Goal: Information Seeking & Learning: Learn about a topic

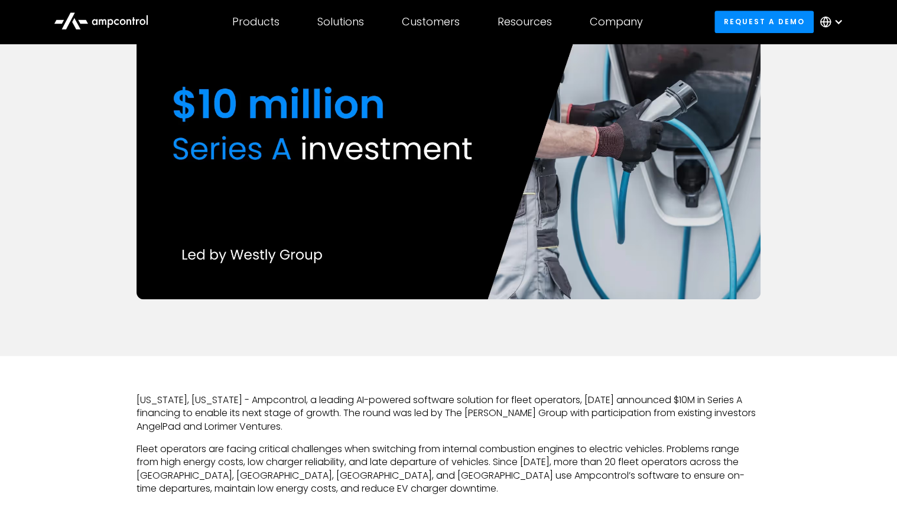
scroll to position [47, 0]
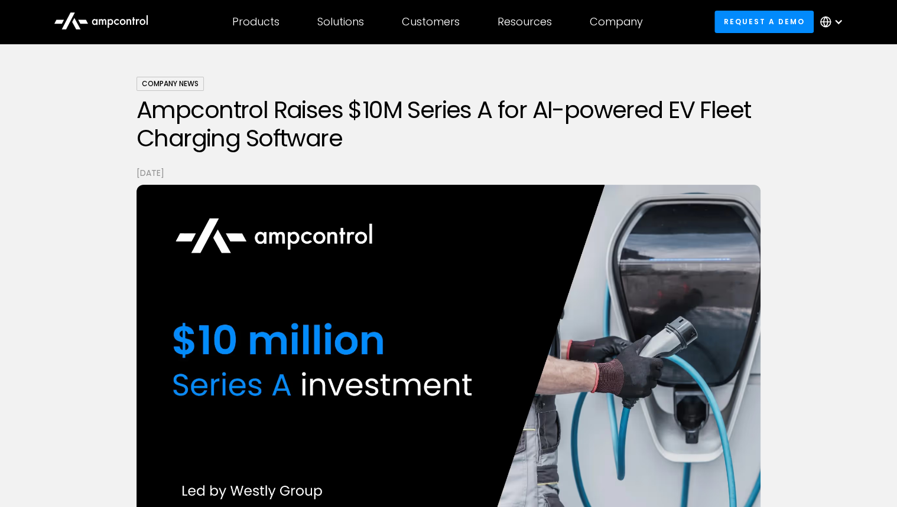
drag, startPoint x: 140, startPoint y: 173, endPoint x: 215, endPoint y: 175, distance: 75.0
click at [215, 175] on p "[DATE]" at bounding box center [448, 173] width 624 height 13
click at [863, 219] on div "Company News Ampcontrol Raises $10M Series A for AI-powered EV Fleet Charging S…" at bounding box center [448, 294] width 897 height 596
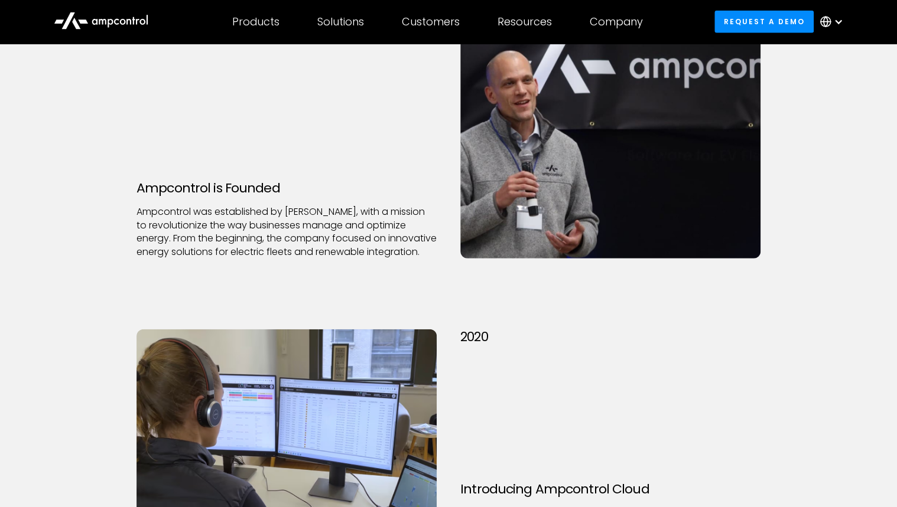
scroll to position [1323, 0]
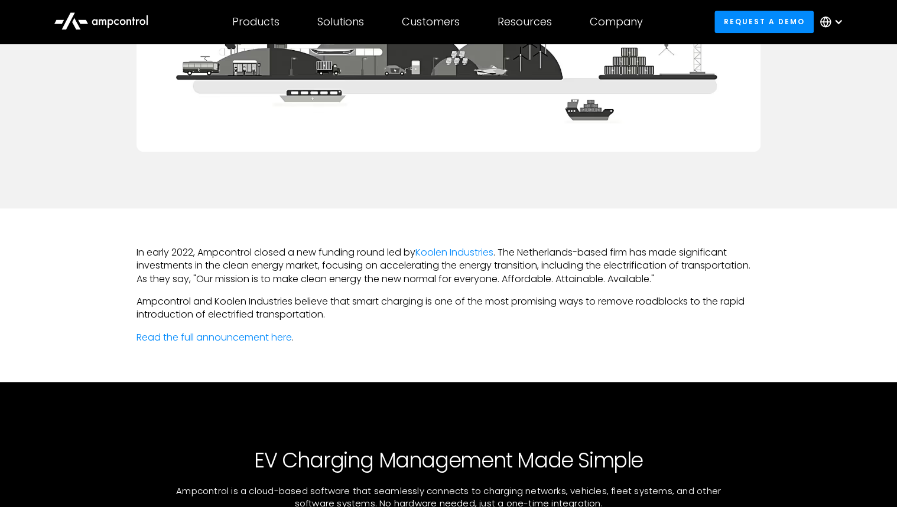
scroll to position [473, 0]
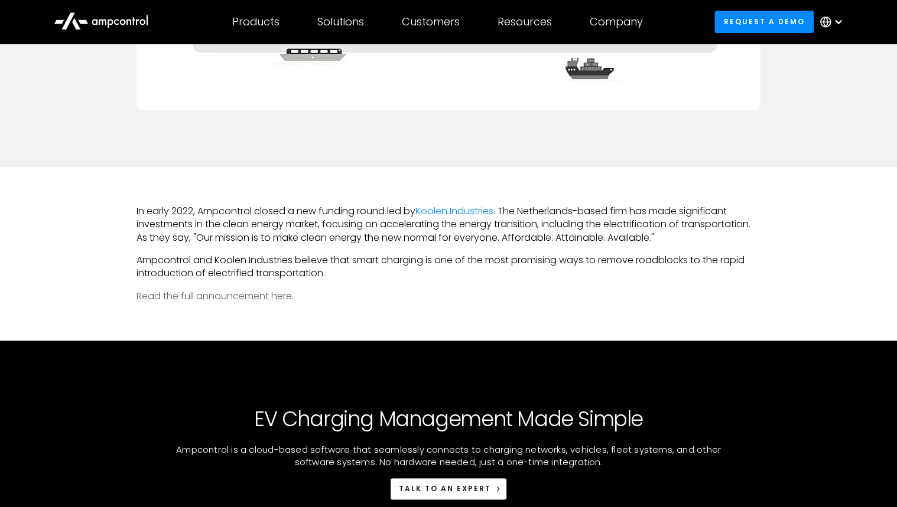
click at [158, 298] on link "Read the full announcement here" at bounding box center [213, 296] width 155 height 14
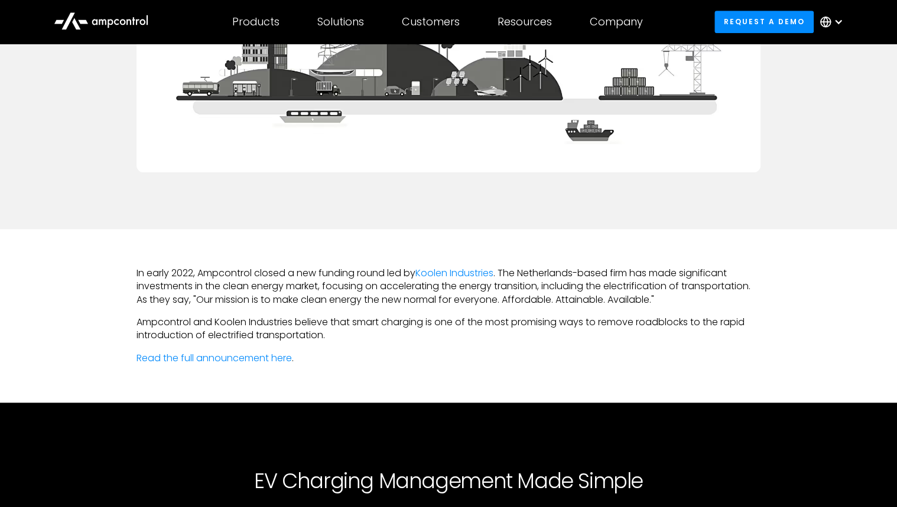
scroll to position [425, 0]
